Goal: Information Seeking & Learning: Learn about a topic

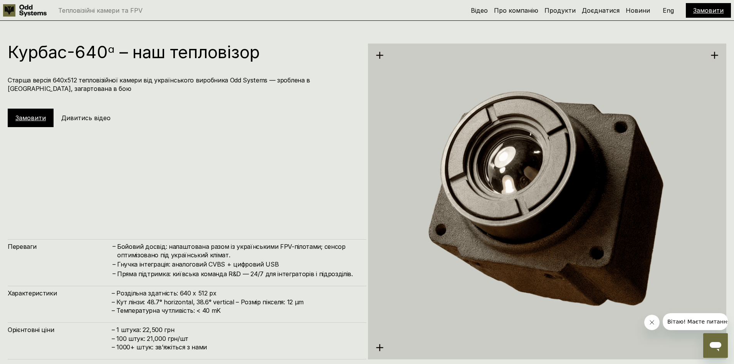
scroll to position [1810, 0]
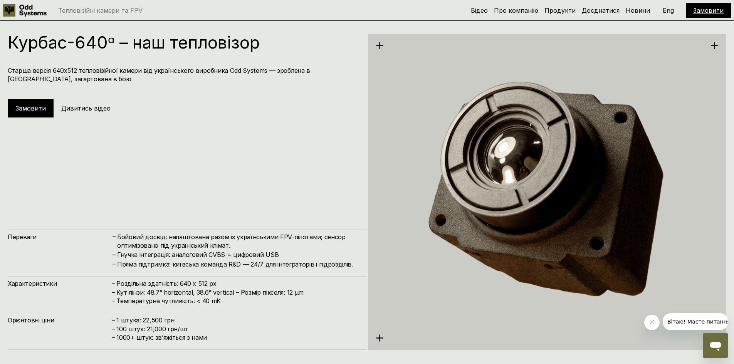
click at [82, 105] on h5 "Дивитись відео" at bounding box center [85, 108] width 49 height 8
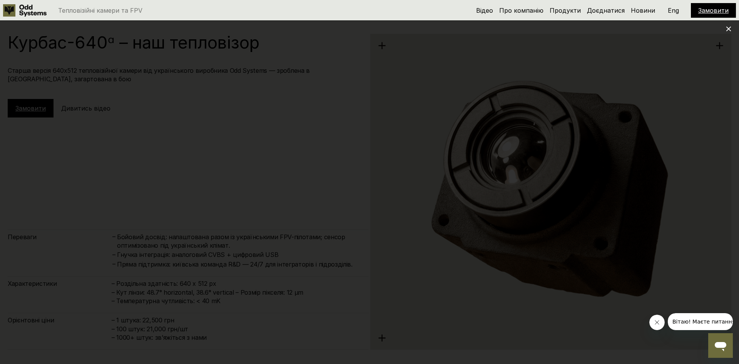
click at [733, 164] on div at bounding box center [369, 182] width 739 height 364
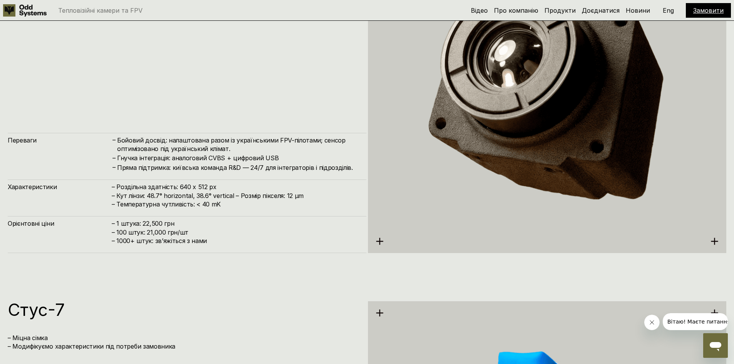
scroll to position [1926, 0]
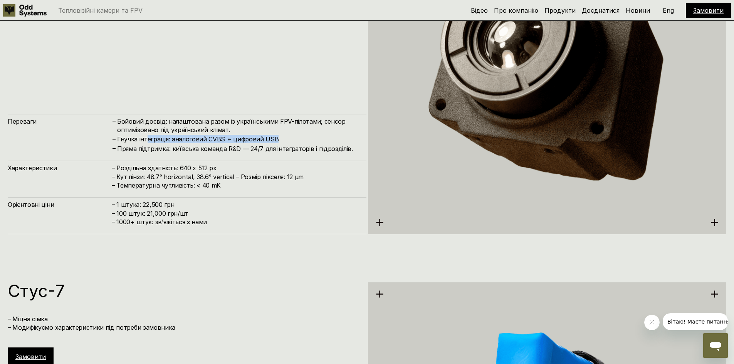
drag, startPoint x: 255, startPoint y: 131, endPoint x: 304, endPoint y: 136, distance: 49.2
click at [304, 136] on h4 "Гнучка інтеграція: аналоговий CVBS + цифровий USB" at bounding box center [237, 139] width 241 height 8
click at [290, 142] on h4 "Гнучка інтеграція: аналоговий CVBS + цифровий USB" at bounding box center [237, 139] width 241 height 8
drag, startPoint x: 276, startPoint y: 152, endPoint x: 271, endPoint y: 154, distance: 5.5
click at [275, 153] on h4 "Пряма підтримка: київська команда R&D — 24/7 для інтеграторів і підрозділів." at bounding box center [237, 148] width 241 height 8
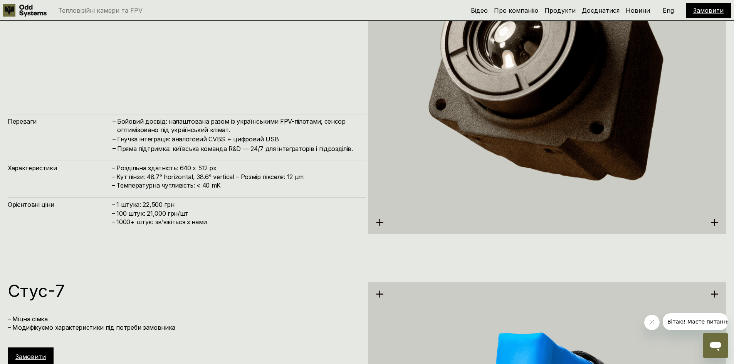
click at [170, 220] on span "– ⁠1000+ штук: звʼяжіться з нами" at bounding box center [159, 222] width 95 height 8
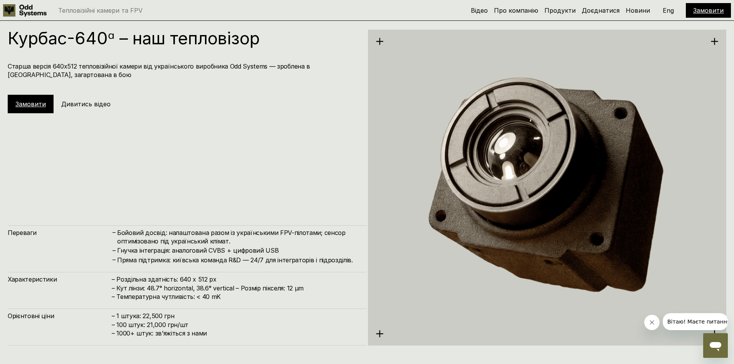
scroll to position [1772, 0]
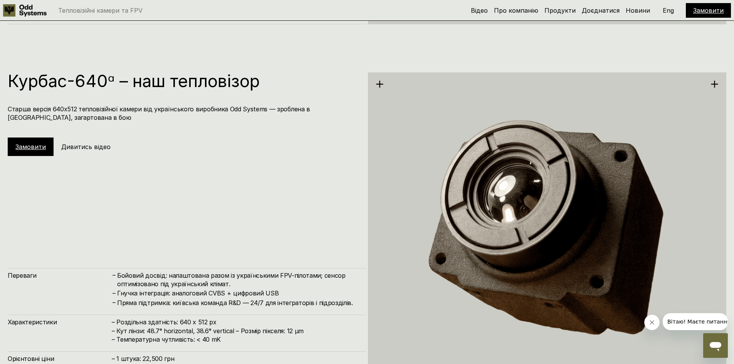
click at [703, 9] on link "Замовити" at bounding box center [708, 11] width 30 height 8
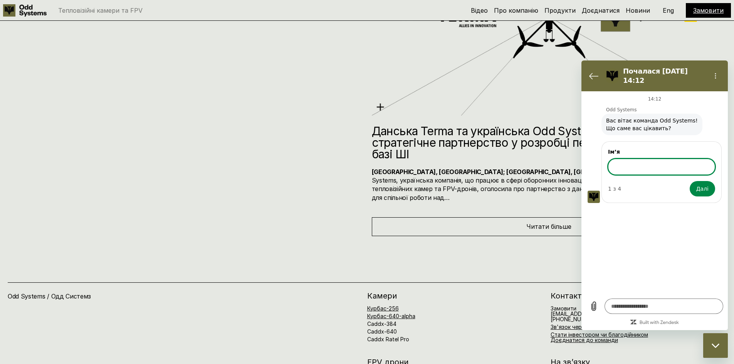
scroll to position [4213, 0]
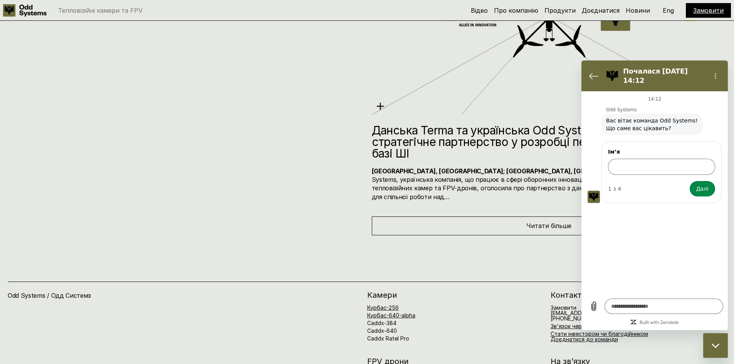
click at [605, 73] on figure at bounding box center [611, 75] width 15 height 15
click at [339, 204] on div "Новини Данська Terma та українська Odd Systems оголошують про стратегічне партн…" at bounding box center [367, 60] width 734 height 350
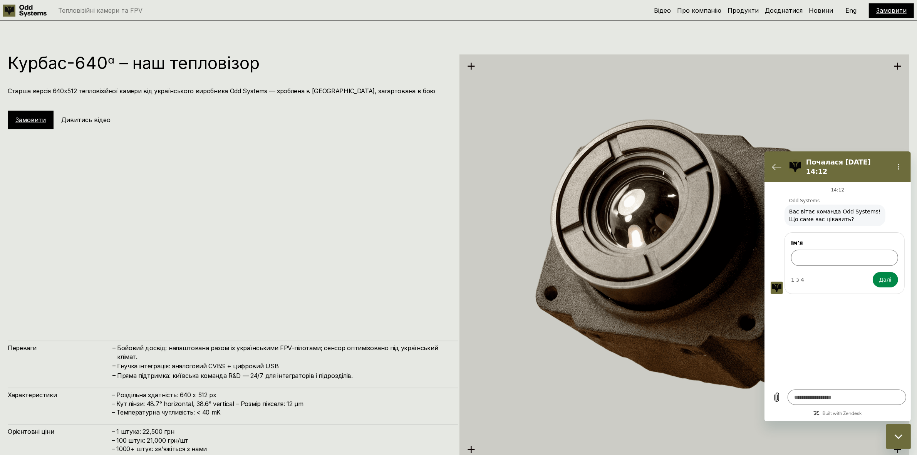
scroll to position [2237, 0]
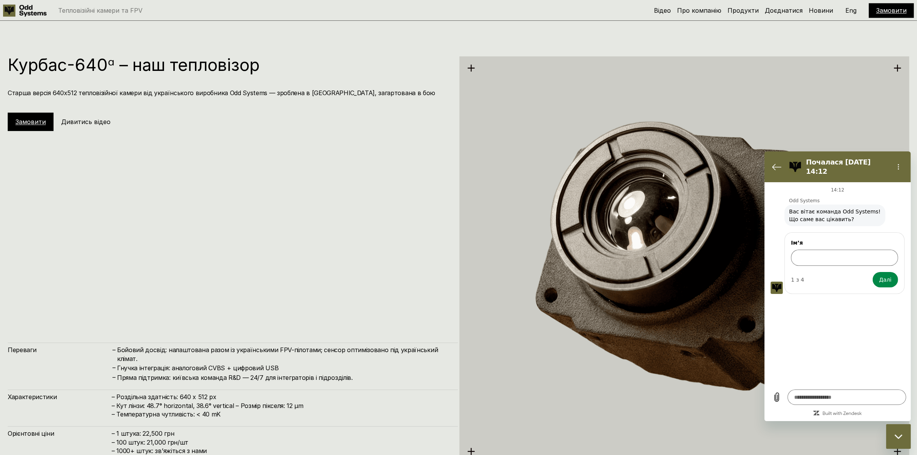
type textarea "*"
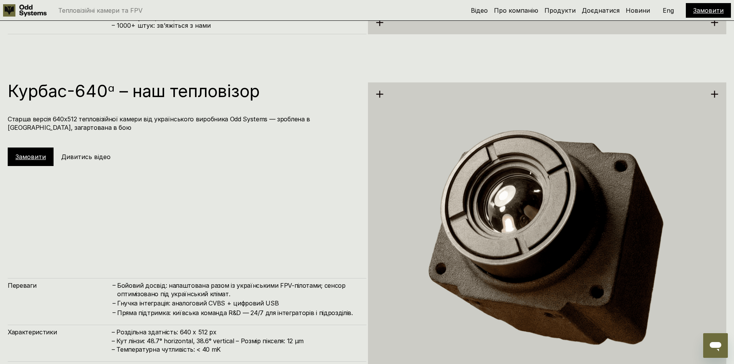
scroll to position [1733, 0]
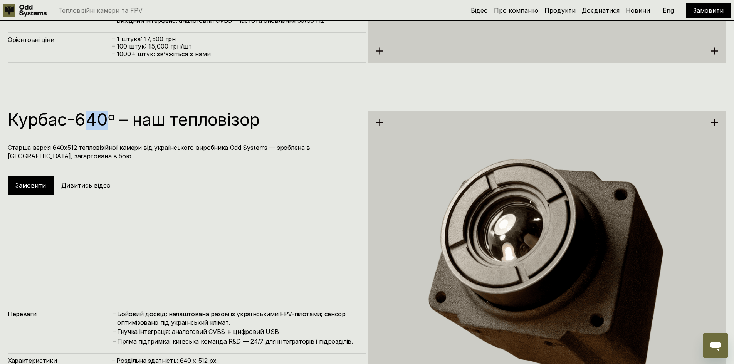
drag, startPoint x: 95, startPoint y: 121, endPoint x: 119, endPoint y: 124, distance: 24.8
click at [112, 121] on h1 "Курбас-640ᵅ – наш тепловізор" at bounding box center [183, 119] width 351 height 17
click at [188, 166] on div "Курбас-640ᵅ – наш тепловізор Старша версія 640х512 тепловізійної камери від укр…" at bounding box center [187, 153] width 359 height 84
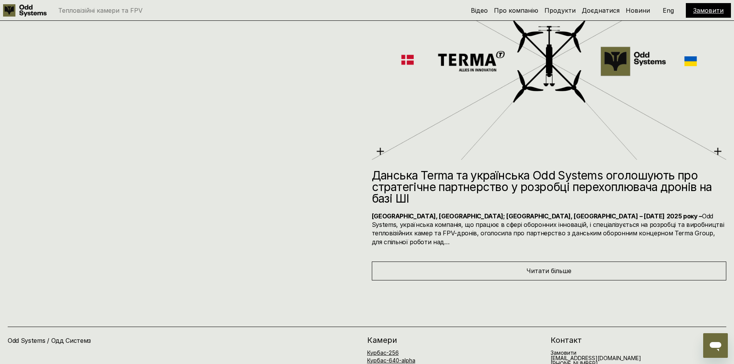
scroll to position [4328, 0]
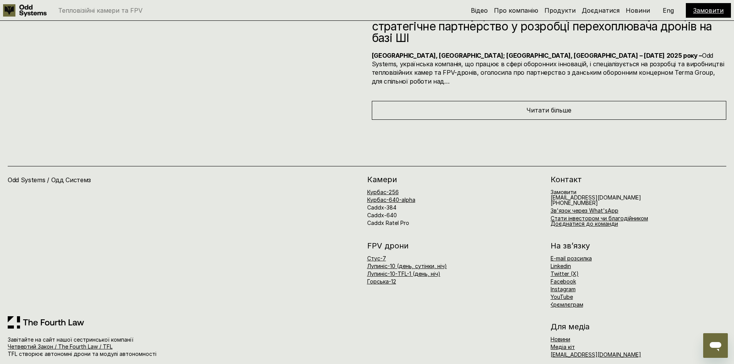
click at [98, 206] on div "Odd Systems / Одд Системз" at bounding box center [187, 246] width 359 height 141
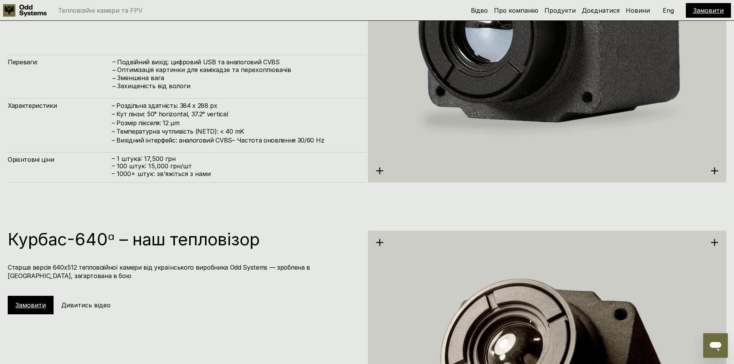
scroll to position [1632, 0]
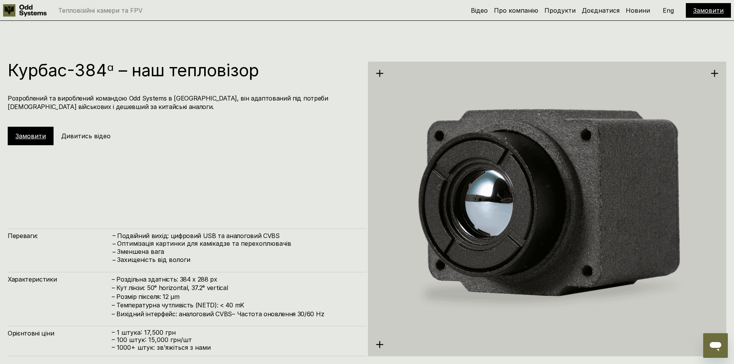
drag, startPoint x: 101, startPoint y: 97, endPoint x: 97, endPoint y: 112, distance: 15.8
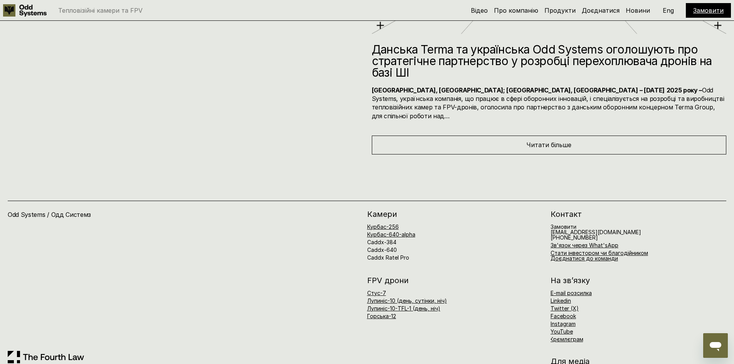
scroll to position [4328, 0]
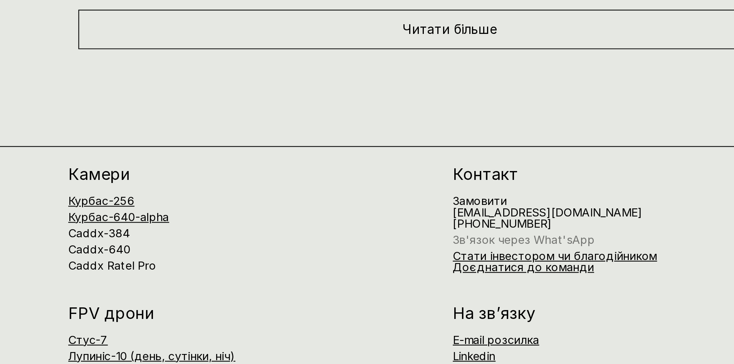
click at [596, 207] on link "Зв'язок через What'sApp" at bounding box center [584, 210] width 68 height 7
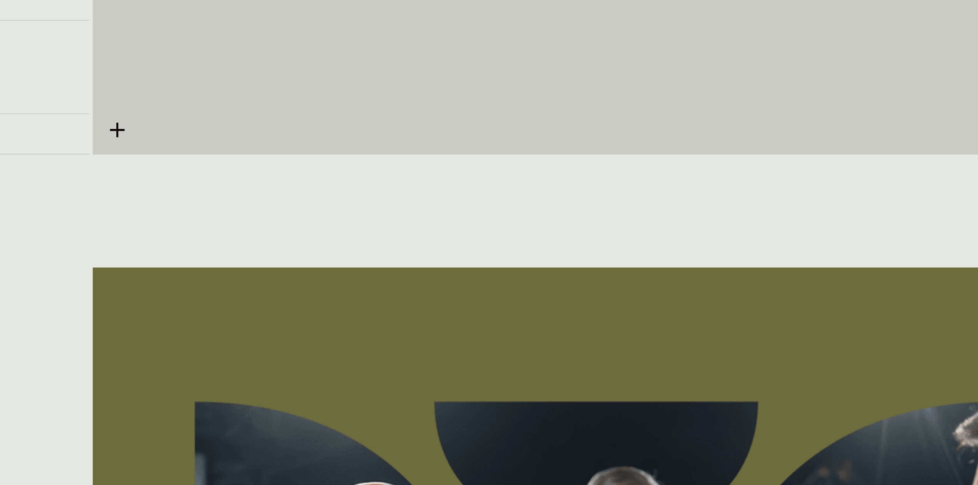
scroll to position [4496, 0]
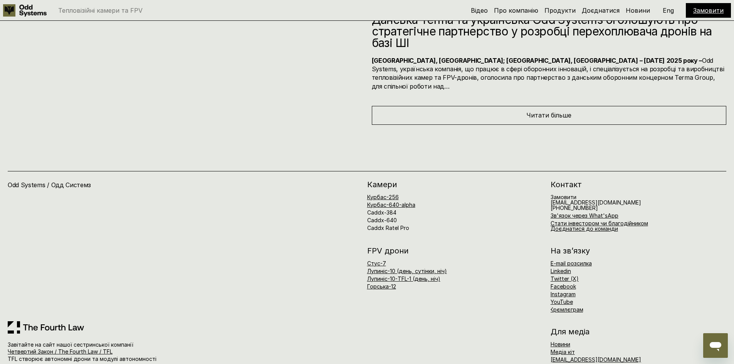
scroll to position [4328, 0]
